Goal: Transaction & Acquisition: Purchase product/service

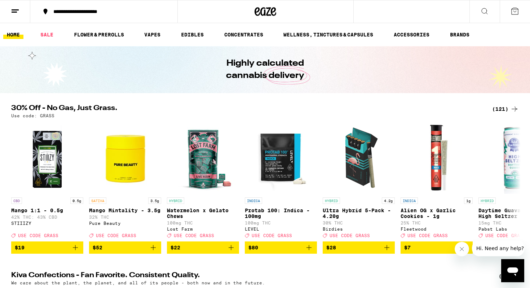
click at [8, 11] on button at bounding box center [15, 11] width 30 height 23
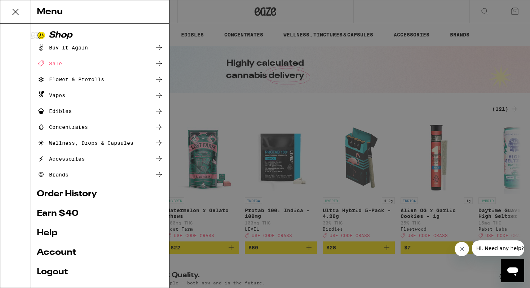
scroll to position [44, 0]
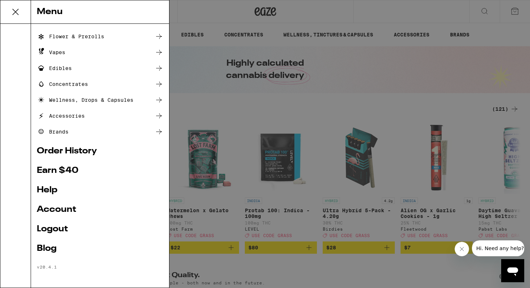
click at [10, 10] on icon at bounding box center [15, 12] width 14 height 14
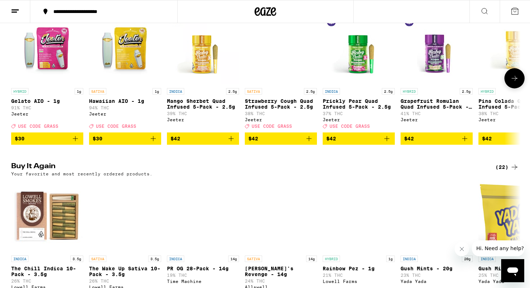
scroll to position [434, 0]
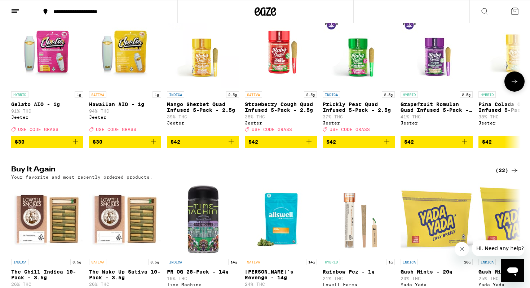
click at [79, 146] on icon "Add to bag" at bounding box center [75, 141] width 9 height 9
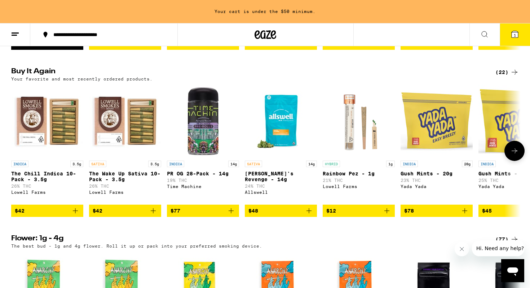
scroll to position [563, 0]
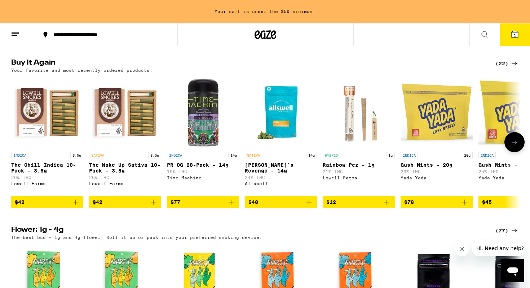
click at [153, 205] on icon "Add to bag" at bounding box center [153, 201] width 5 height 5
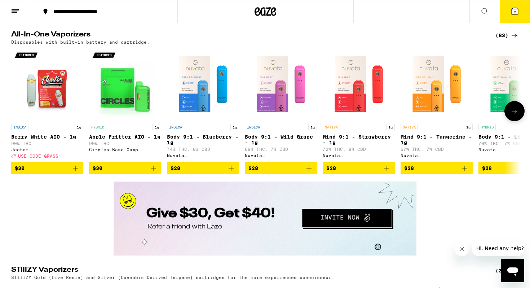
scroll to position [1212, 0]
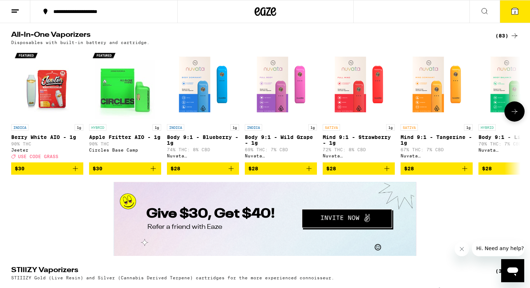
click at [154, 173] on icon "Add to bag" at bounding box center [153, 168] width 9 height 9
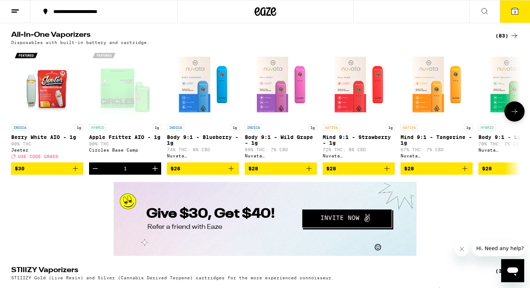
click at [515, 114] on icon at bounding box center [515, 111] width 6 height 5
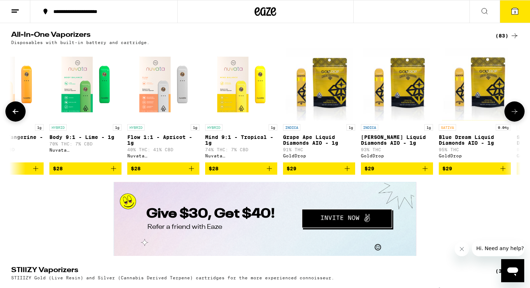
click at [515, 114] on icon at bounding box center [515, 111] width 6 height 5
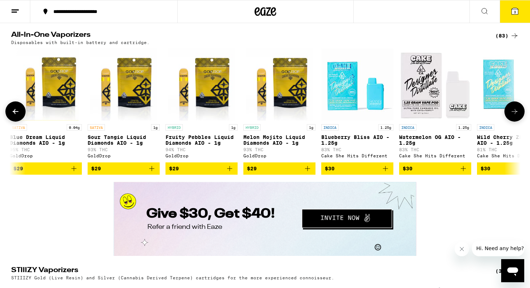
click at [18, 114] on icon at bounding box center [16, 111] width 6 height 5
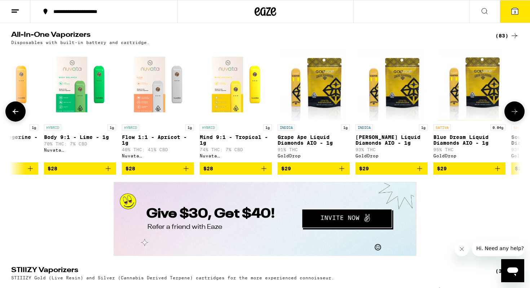
click at [19, 116] on icon at bounding box center [15, 111] width 9 height 9
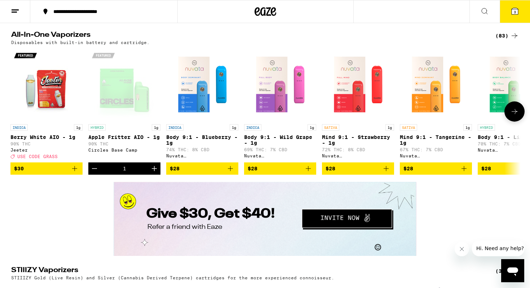
click at [516, 116] on icon at bounding box center [514, 111] width 9 height 9
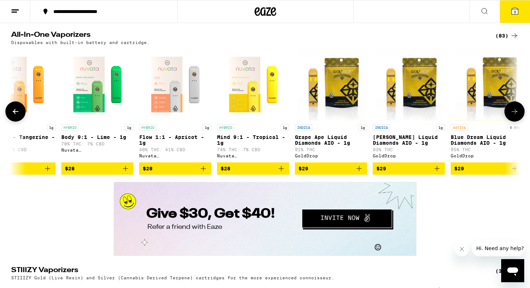
click at [516, 114] on icon at bounding box center [515, 111] width 6 height 5
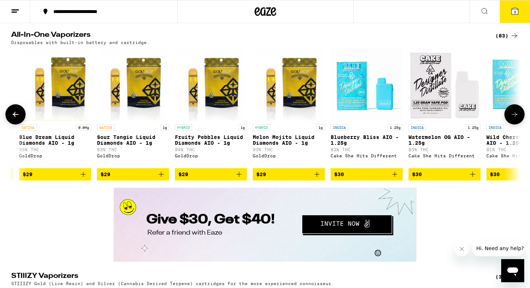
click at [516, 119] on icon at bounding box center [514, 114] width 9 height 9
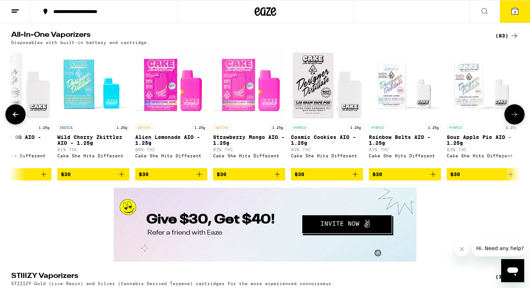
click at [516, 119] on icon at bounding box center [514, 114] width 9 height 9
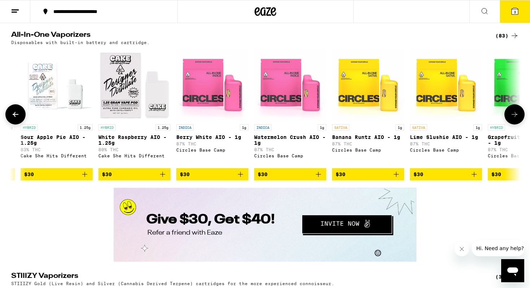
scroll to position [0, 1708]
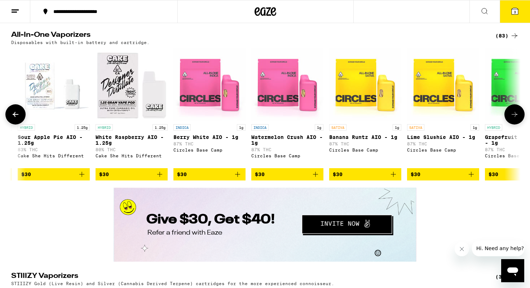
click at [517, 119] on icon at bounding box center [514, 114] width 9 height 9
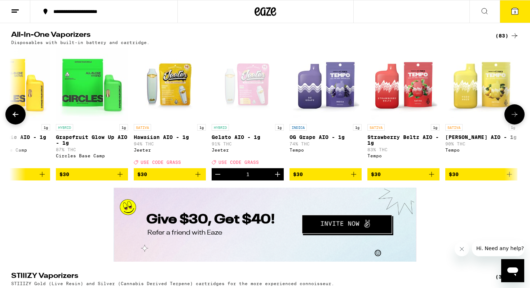
click at [16, 124] on button at bounding box center [15, 114] width 20 height 20
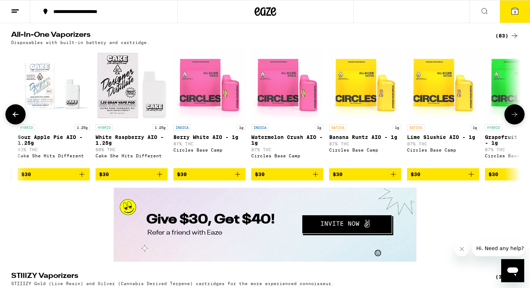
click at [477, 180] on button "$30" at bounding box center [443, 174] width 72 height 12
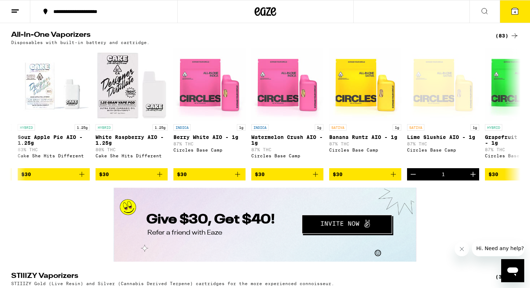
click at [519, 14] on icon at bounding box center [515, 11] width 9 height 9
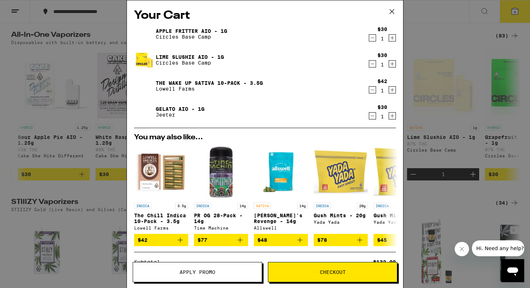
click at [372, 117] on icon "Decrement" at bounding box center [372, 115] width 6 height 9
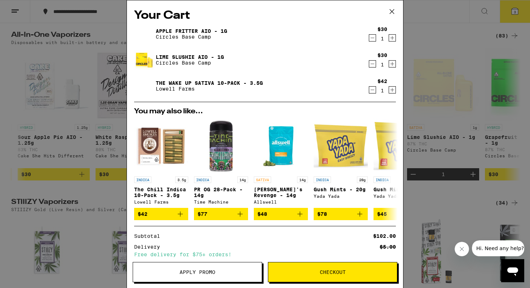
click at [373, 40] on icon "Decrement" at bounding box center [372, 38] width 6 height 9
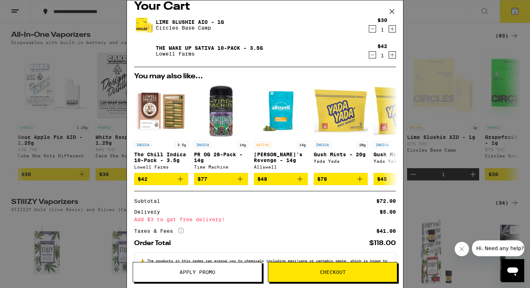
scroll to position [38, 0]
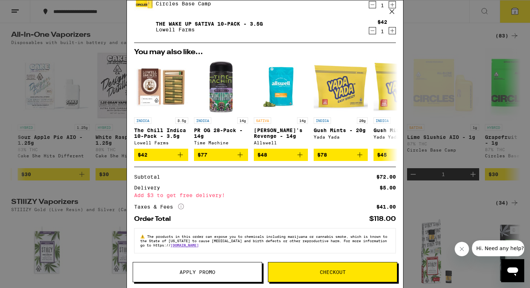
click at [330, 272] on span "Checkout" at bounding box center [333, 271] width 26 height 5
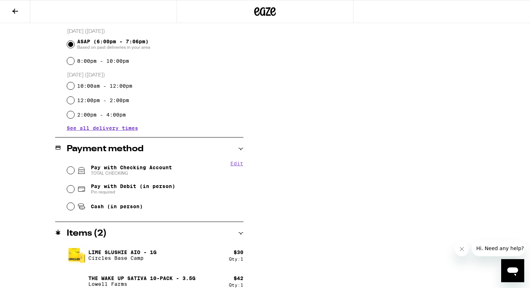
scroll to position [201, 0]
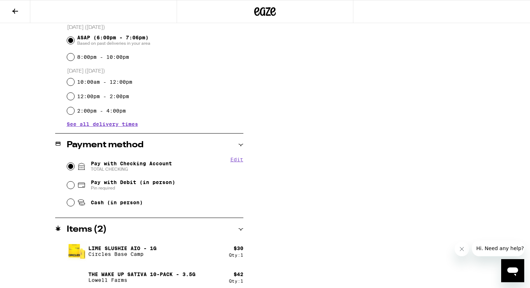
click at [71, 167] on input "Pay with Checking Account TOTAL CHECKING" at bounding box center [70, 166] width 7 height 7
radio input "true"
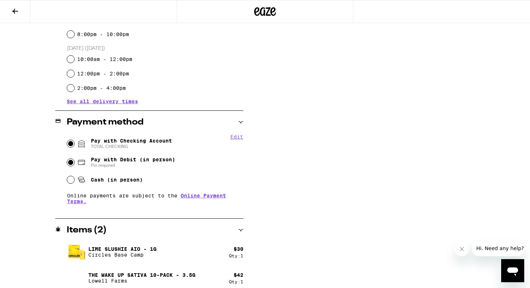
click at [71, 161] on input "Pay with Debit (in person) Pin required" at bounding box center [70, 162] width 7 height 7
radio input "true"
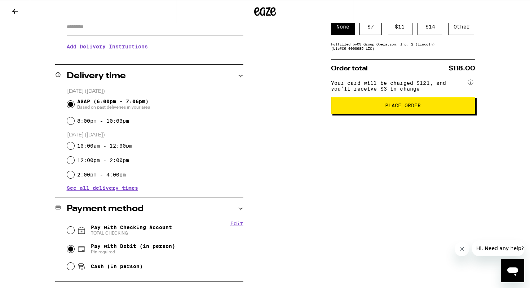
scroll to position [109, 0]
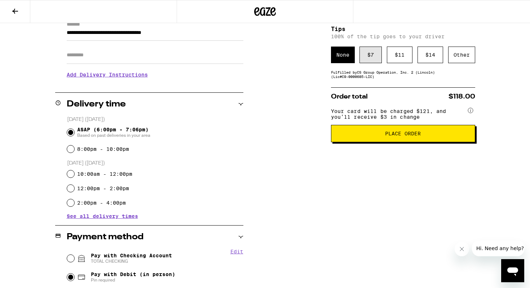
click at [367, 62] on div "$ 7" at bounding box center [371, 55] width 22 height 17
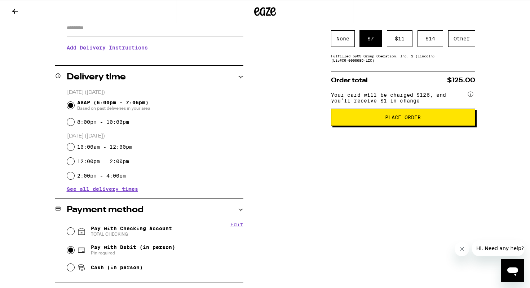
scroll to position [140, 0]
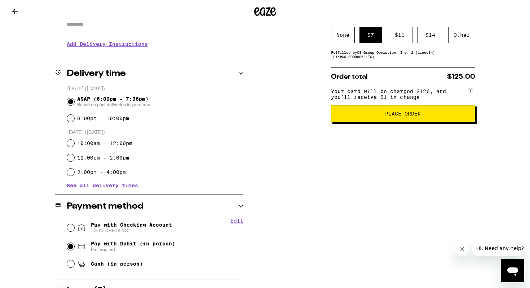
click at [367, 122] on button "Place Order" at bounding box center [403, 113] width 144 height 17
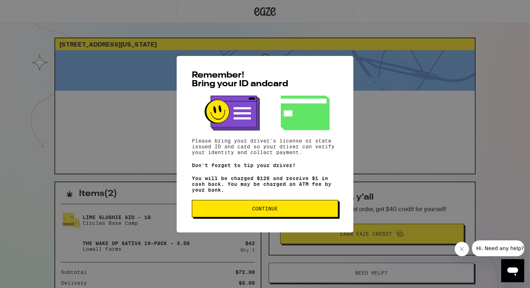
click at [292, 207] on button "Continue" at bounding box center [265, 208] width 146 height 17
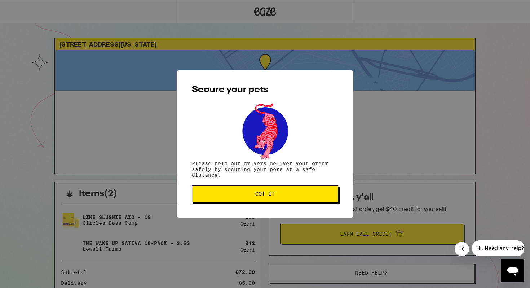
click at [291, 191] on button "Got it" at bounding box center [265, 193] width 146 height 17
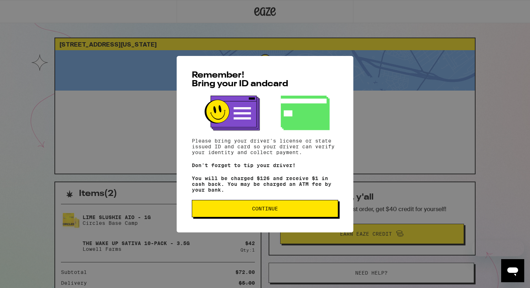
click at [275, 209] on span "Continue" at bounding box center [265, 208] width 26 height 5
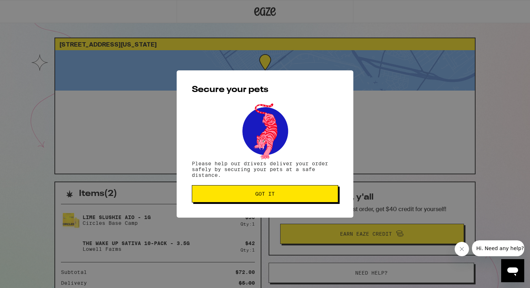
click at [238, 196] on span "Got it" at bounding box center [265, 193] width 134 height 5
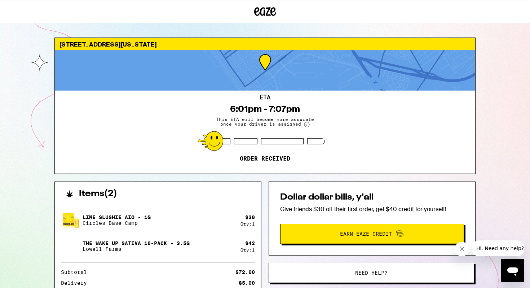
click at [332, 148] on div "ETA 6:01pm - 7:07pm This ETA will become more accurate once your driver is assi…" at bounding box center [265, 132] width 420 height 83
click at [216, 100] on div "ETA 6:01pm - 7:07pm This ETA will become more accurate once your driver is assi…" at bounding box center [265, 132] width 420 height 83
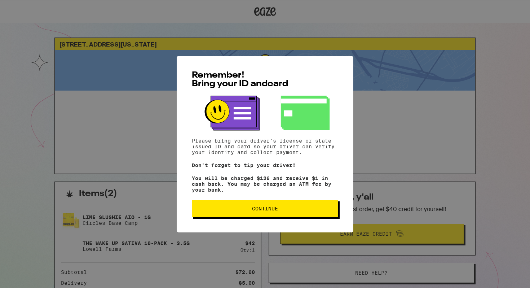
click at [242, 208] on button "Continue" at bounding box center [265, 208] width 146 height 17
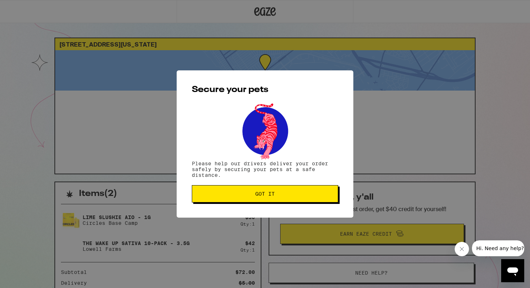
click at [293, 190] on button "Got it" at bounding box center [265, 193] width 146 height 17
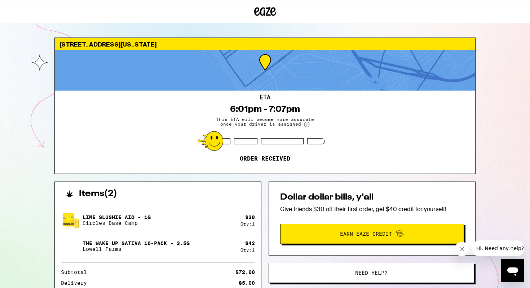
click at [308, 125] on span "This ETA will become more accurate once your driver is assigned" at bounding box center [265, 122] width 108 height 10
click at [308, 125] on icon at bounding box center [307, 125] width 6 height 6
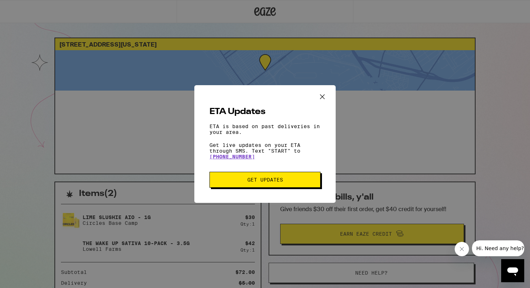
click at [319, 94] on icon "Close ETA information modal" at bounding box center [322, 96] width 11 height 11
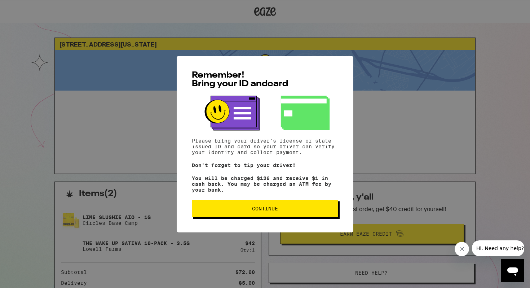
click at [249, 209] on span "Continue" at bounding box center [265, 208] width 134 height 5
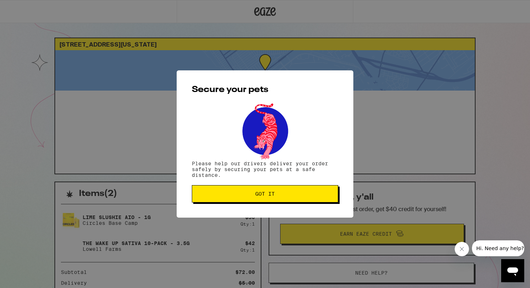
click at [294, 195] on span "Got it" at bounding box center [265, 193] width 134 height 5
